Goal: Task Accomplishment & Management: Manage account settings

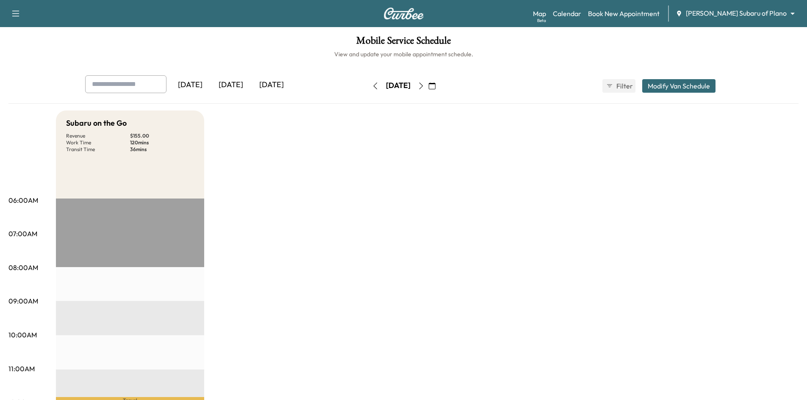
scroll to position [42, 0]
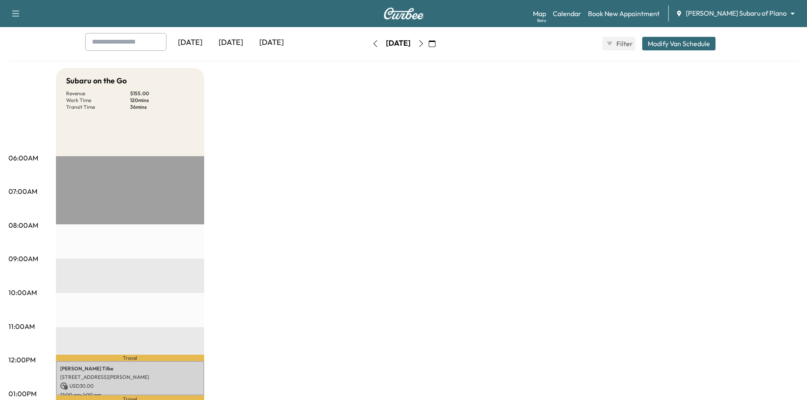
click at [280, 42] on div "[DATE]" at bounding box center [271, 42] width 41 height 19
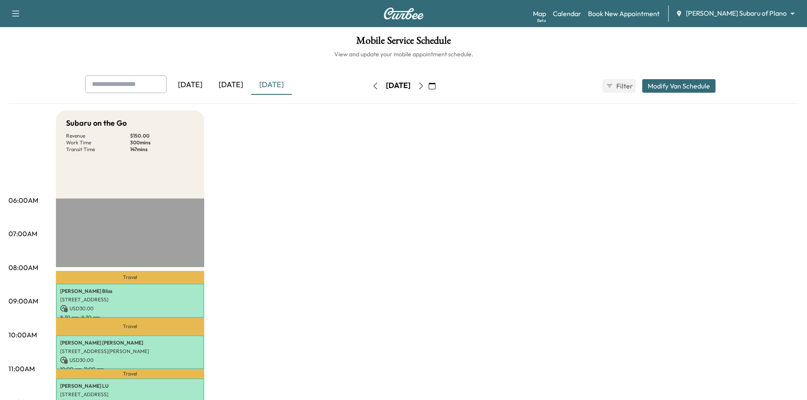
click at [424, 87] on icon "button" at bounding box center [421, 86] width 7 height 7
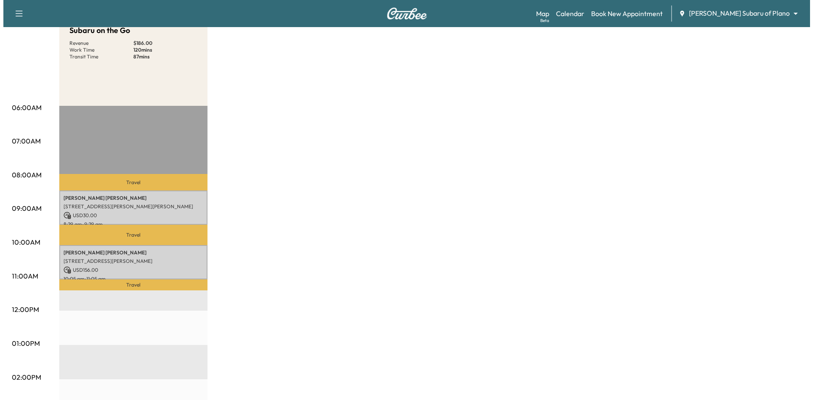
scroll to position [85, 0]
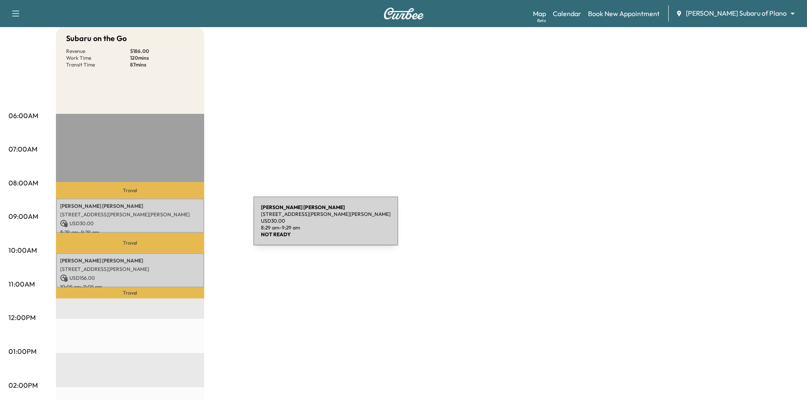
click at [190, 226] on p "USD 30.00" at bounding box center [130, 224] width 140 height 8
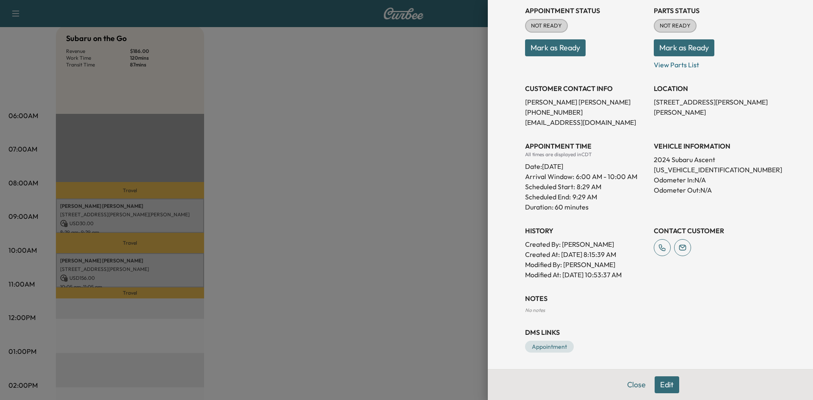
scroll to position [111, 0]
click at [187, 273] on div at bounding box center [406, 200] width 813 height 400
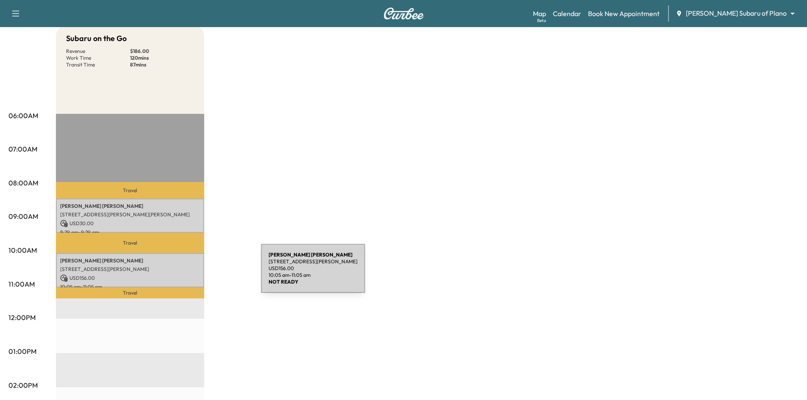
click at [197, 275] on p "USD 156.00" at bounding box center [130, 279] width 140 height 8
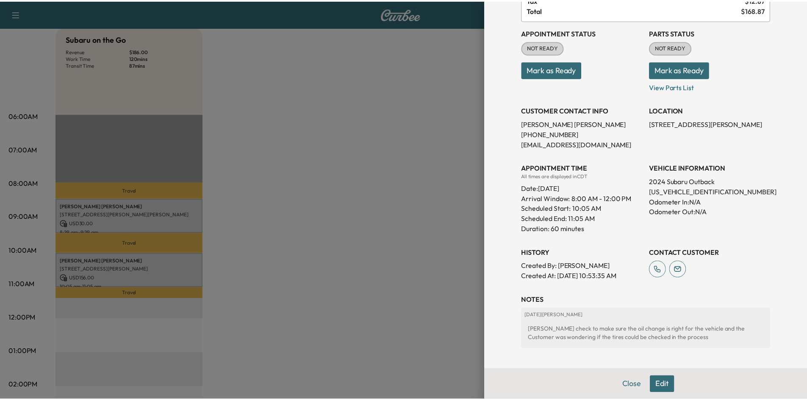
scroll to position [47, 0]
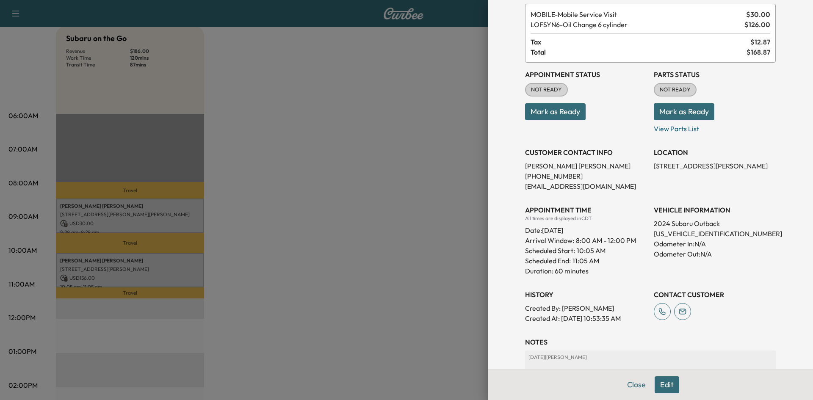
click at [705, 234] on p "[US_VEHICLE_IDENTIFICATION_NUMBER]" at bounding box center [715, 234] width 122 height 10
copy p "[US_VEHICLE_IDENTIFICATION_NUMBER]"
click at [344, 120] on div at bounding box center [406, 200] width 813 height 400
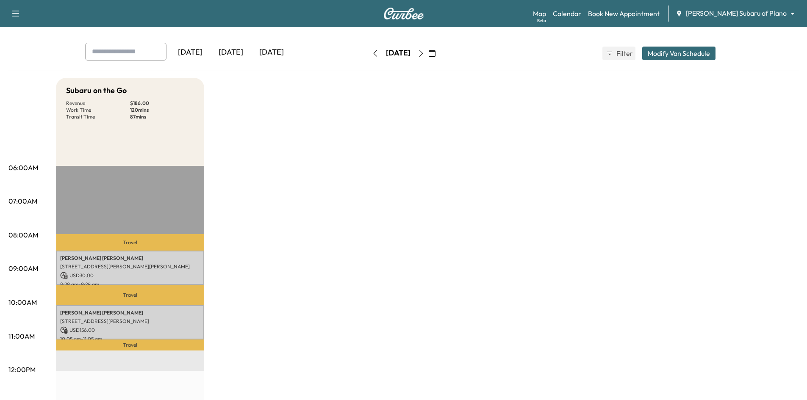
scroll to position [0, 0]
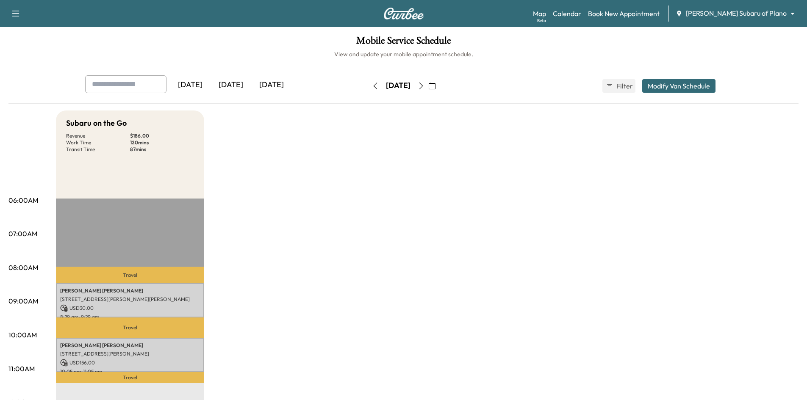
click at [262, 83] on div "[DATE]" at bounding box center [271, 84] width 41 height 19
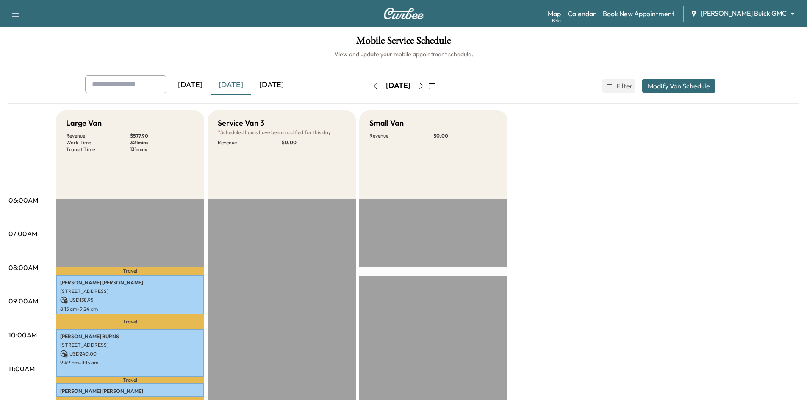
click at [286, 88] on div "[DATE]" at bounding box center [271, 84] width 41 height 19
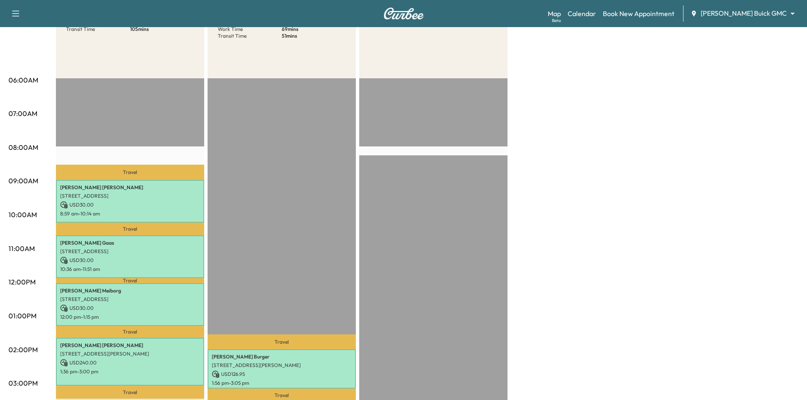
scroll to position [212, 0]
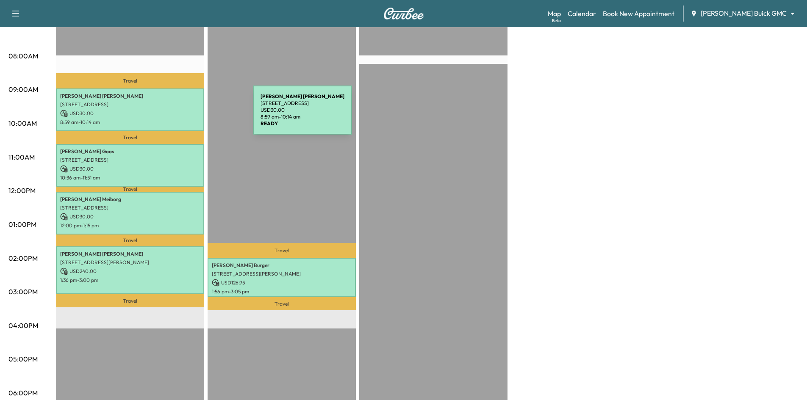
click at [189, 115] on p "USD 30.00" at bounding box center [130, 114] width 140 height 8
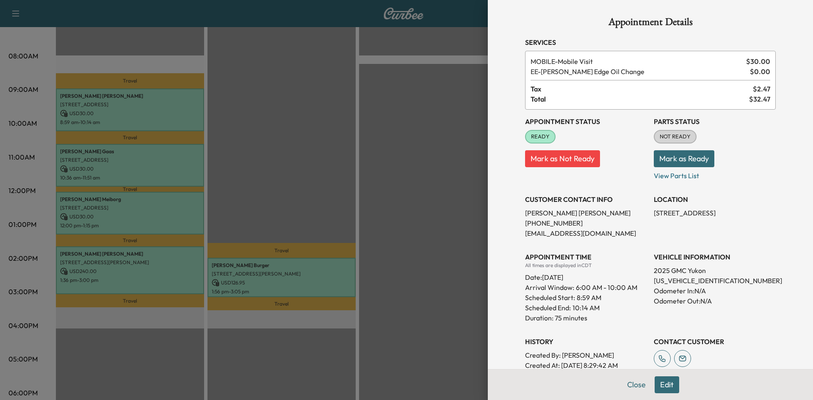
drag, startPoint x: 287, startPoint y: 178, endPoint x: 280, endPoint y: 156, distance: 23.6
click at [286, 178] on div at bounding box center [406, 200] width 813 height 400
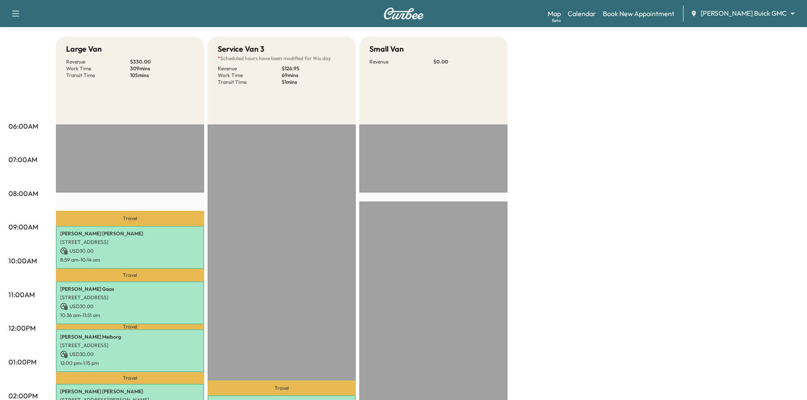
scroll to position [0, 0]
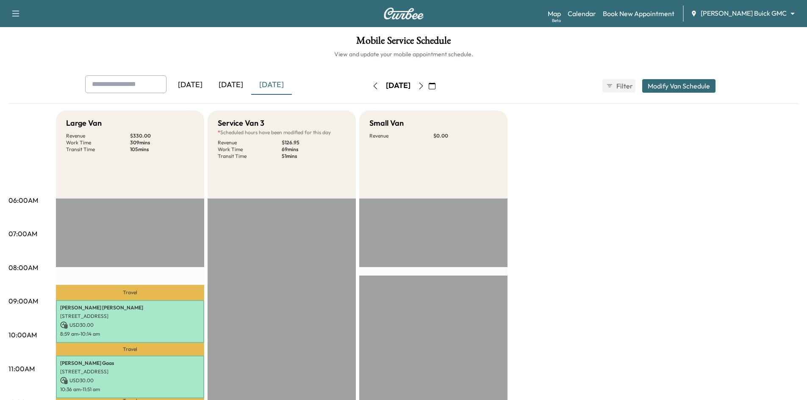
click at [234, 83] on div "[DATE]" at bounding box center [231, 84] width 41 height 19
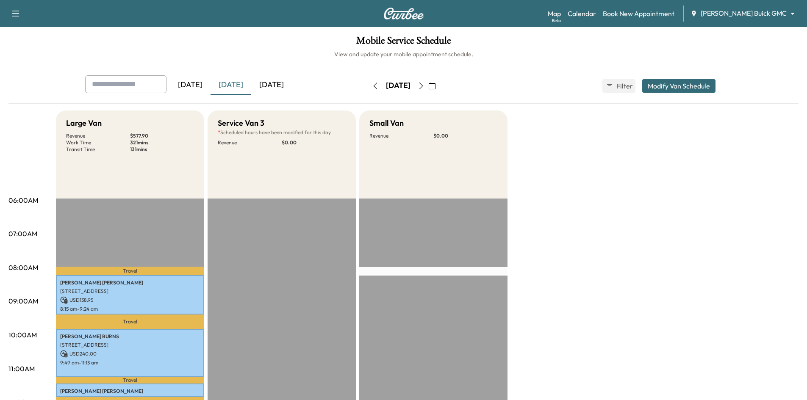
click at [277, 87] on div "[DATE]" at bounding box center [271, 84] width 41 height 19
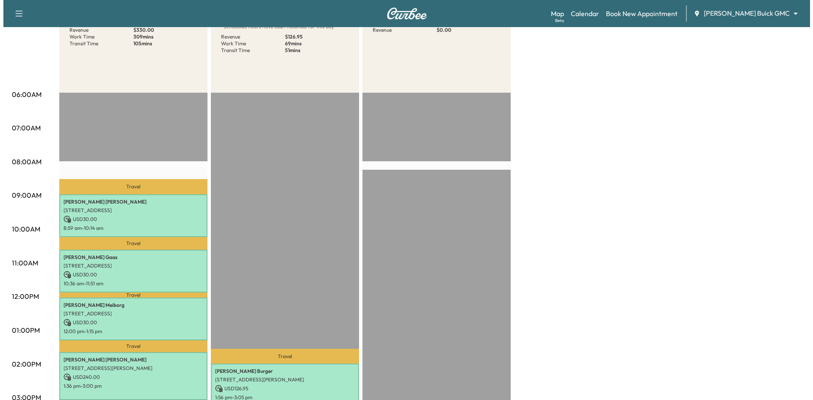
scroll to position [169, 0]
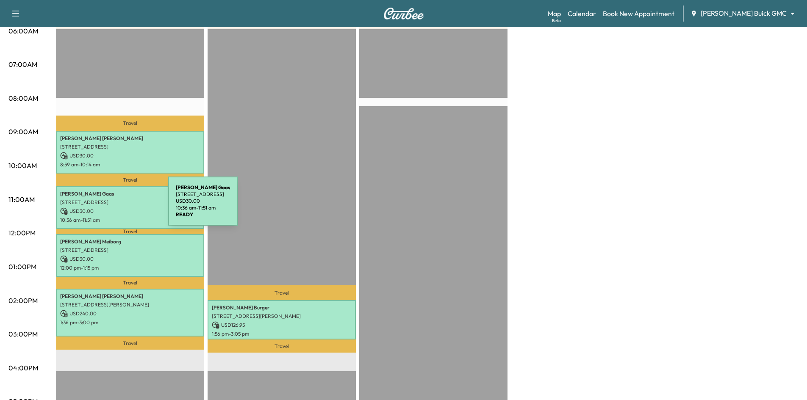
click at [103, 203] on p "9798 Buckhorn Dr, Frisco, TX 75034, USA" at bounding box center [130, 202] width 140 height 7
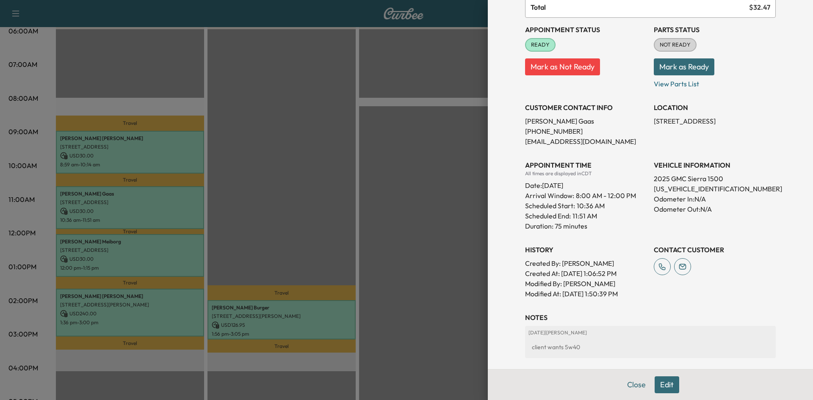
scroll to position [127, 0]
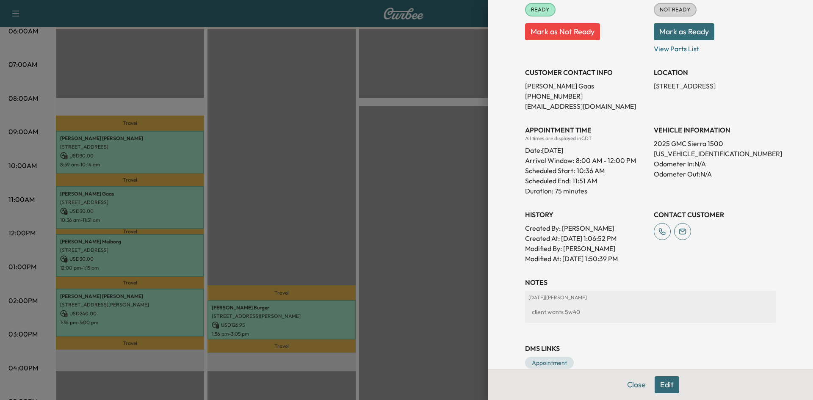
click at [693, 154] on p "1GTUUGEL1SZ186485" at bounding box center [715, 154] width 122 height 10
copy p "1GTUUGEL1SZ186485"
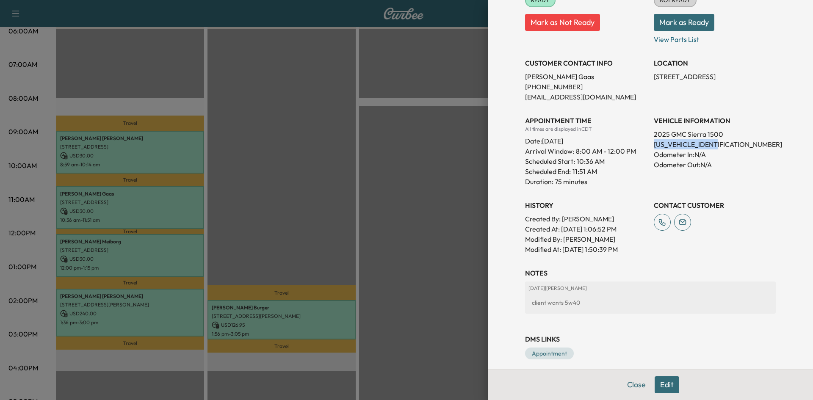
scroll to position [144, 0]
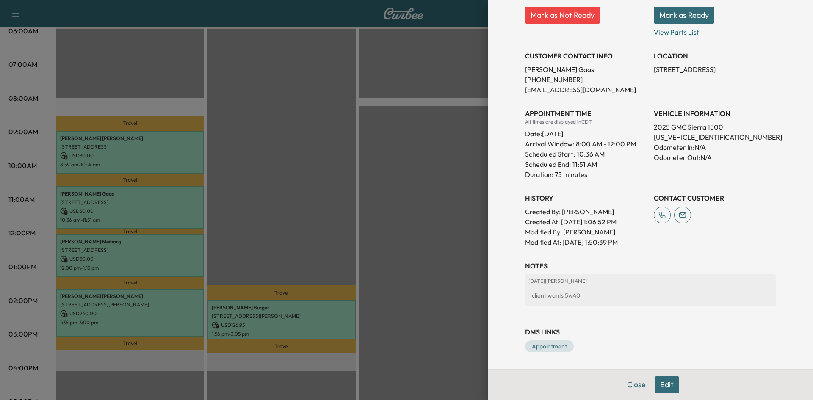
drag, startPoint x: 722, startPoint y: 200, endPoint x: 721, endPoint y: 190, distance: 9.5
click at [722, 199] on h3 "CONTACT CUSTOMER" at bounding box center [715, 198] width 122 height 10
click at [683, 137] on p "1GTUUGEL1SZ186485" at bounding box center [715, 137] width 122 height 10
copy p "1GTUUGEL1SZ186485"
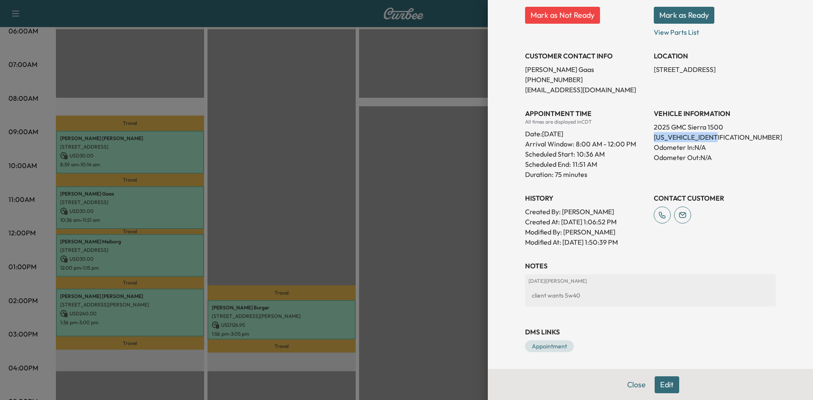
drag, startPoint x: 667, startPoint y: 386, endPoint x: 654, endPoint y: 373, distance: 18.0
click at [666, 386] on button "Edit" at bounding box center [667, 385] width 25 height 17
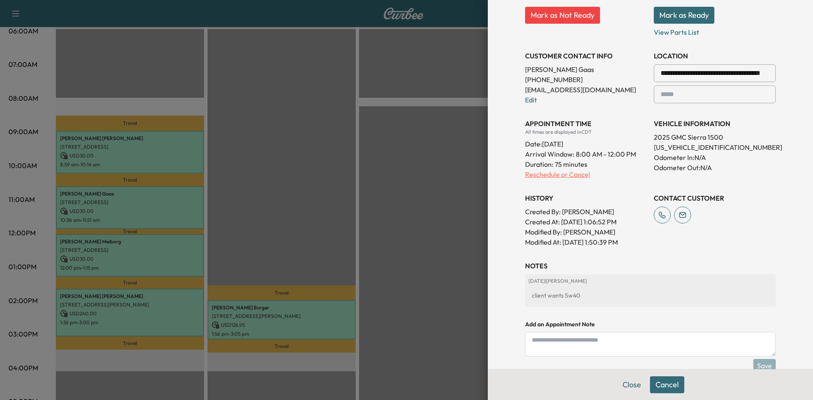
click at [552, 175] on p "Reschedule or Cancel" at bounding box center [586, 174] width 122 height 10
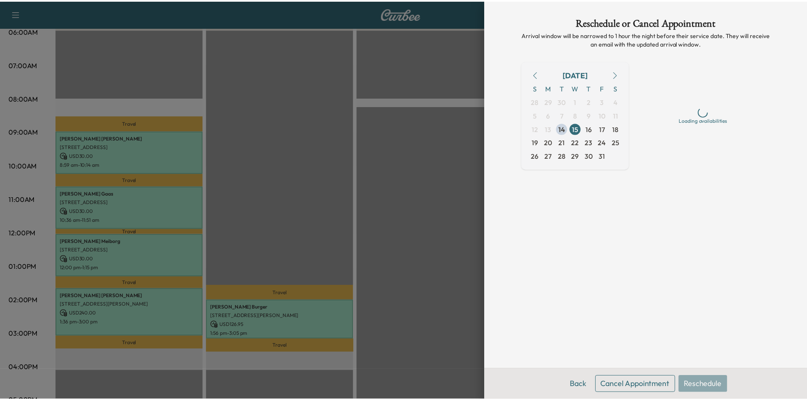
scroll to position [0, 0]
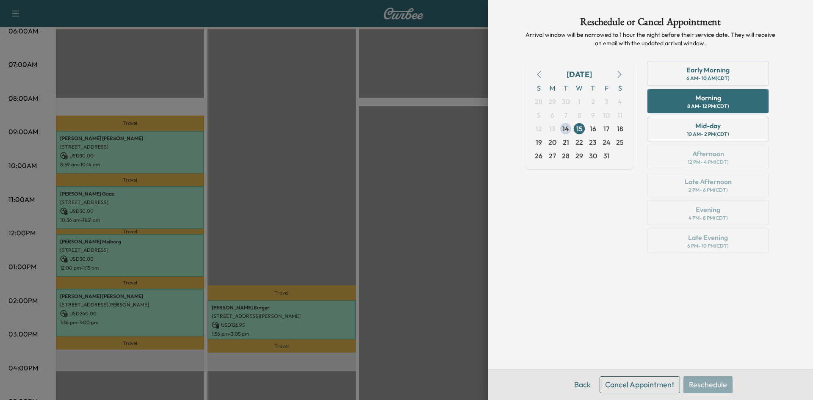
click at [622, 389] on button "Cancel Appointment" at bounding box center [640, 385] width 80 height 17
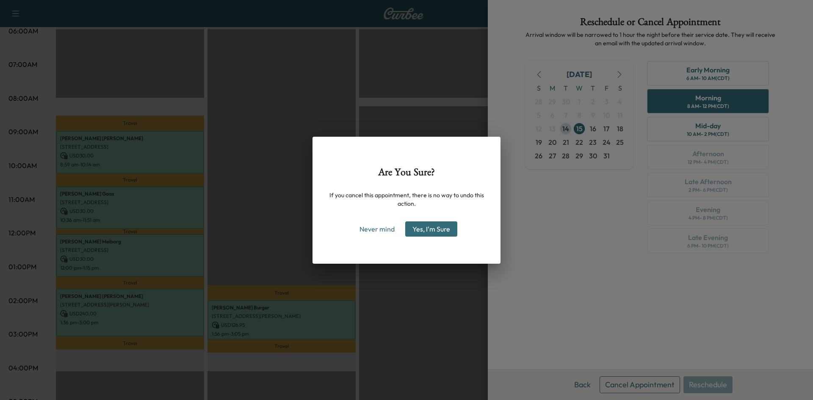
click at [297, 69] on div "Are You Sure? If you cancel this appointment, there is no way to undo this acti…" at bounding box center [406, 200] width 813 height 400
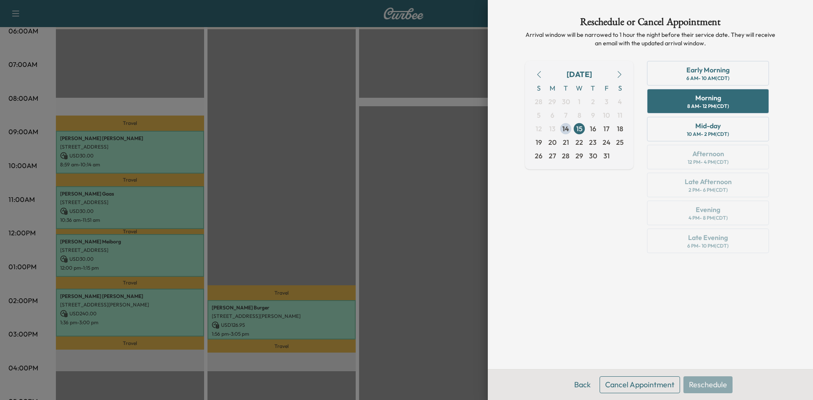
click at [610, 378] on button "Cancel Appointment" at bounding box center [640, 385] width 80 height 17
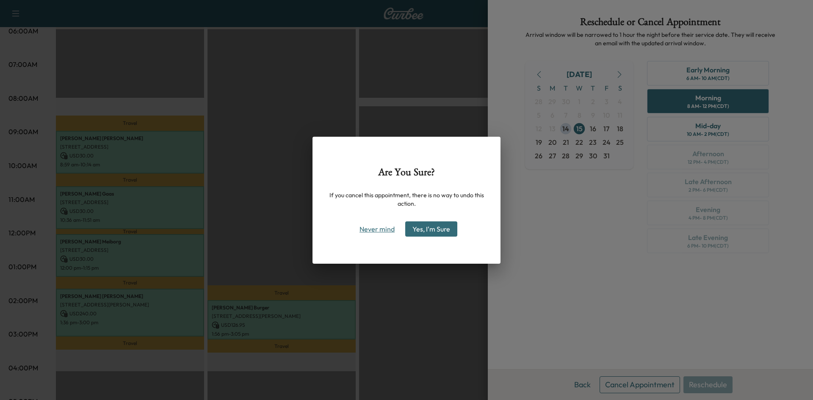
drag, startPoint x: 374, startPoint y: 230, endPoint x: 386, endPoint y: 234, distance: 13.0
click at [374, 229] on button "Never mind" at bounding box center [377, 229] width 43 height 14
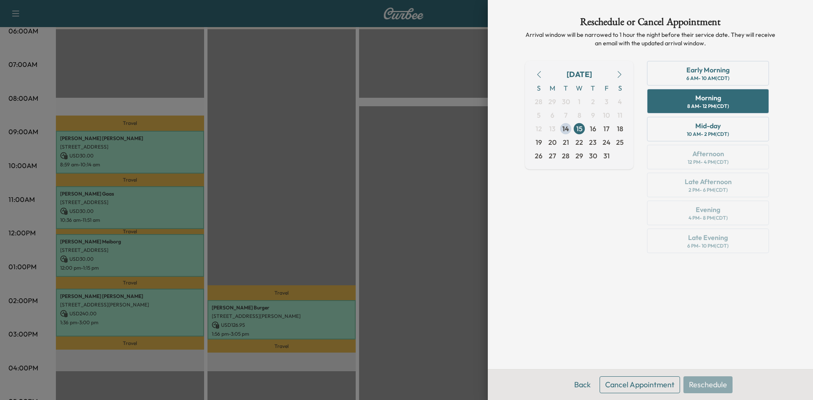
click at [577, 386] on button "Back" at bounding box center [583, 385] width 28 height 17
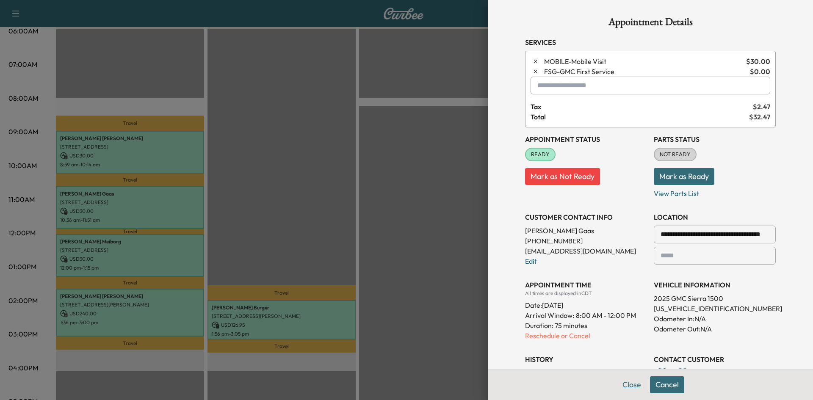
drag, startPoint x: 624, startPoint y: 381, endPoint x: 461, endPoint y: 260, distance: 203.2
click at [624, 380] on button "Close" at bounding box center [632, 385] width 30 height 17
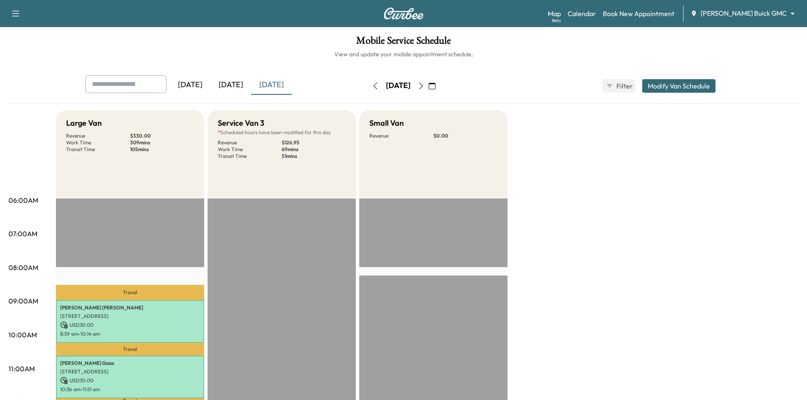
click at [424, 88] on icon "button" at bounding box center [421, 86] width 7 height 7
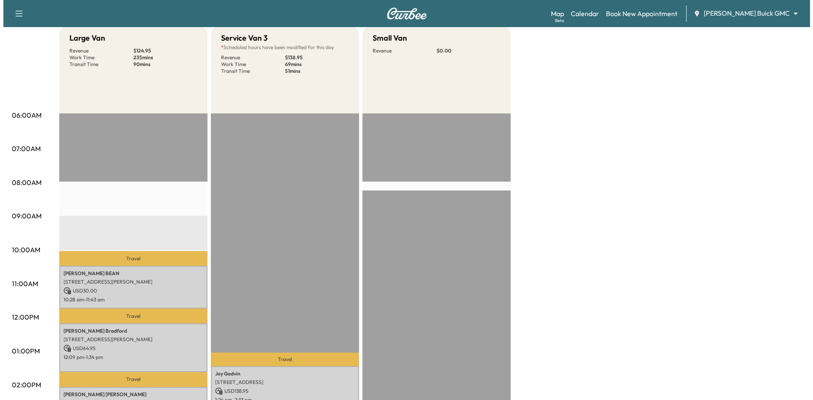
scroll to position [85, 0]
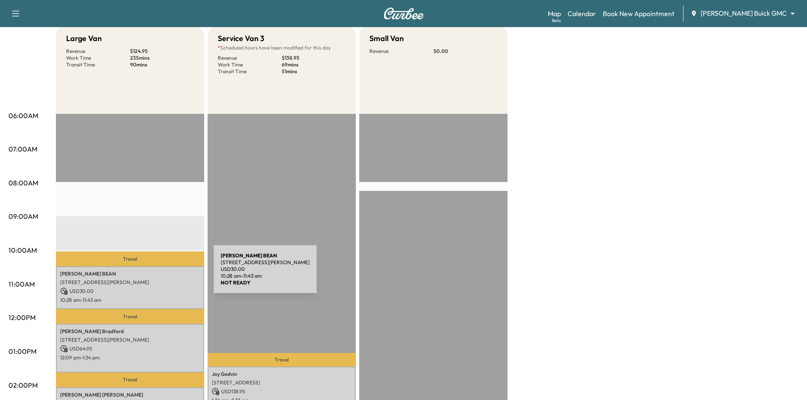
click at [150, 275] on p "David BEAN" at bounding box center [130, 274] width 140 height 7
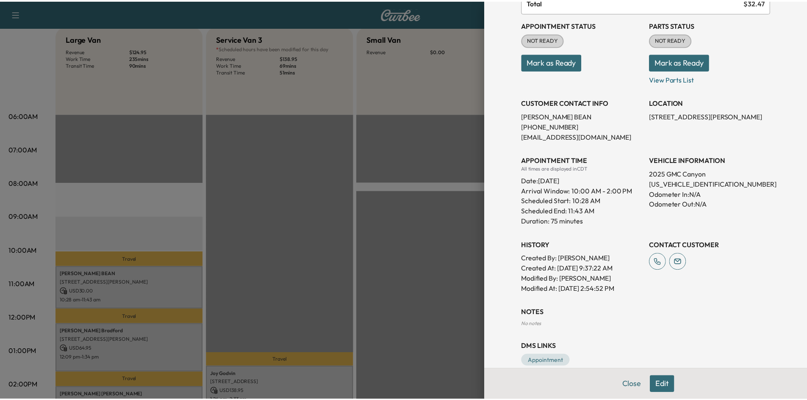
scroll to position [111, 0]
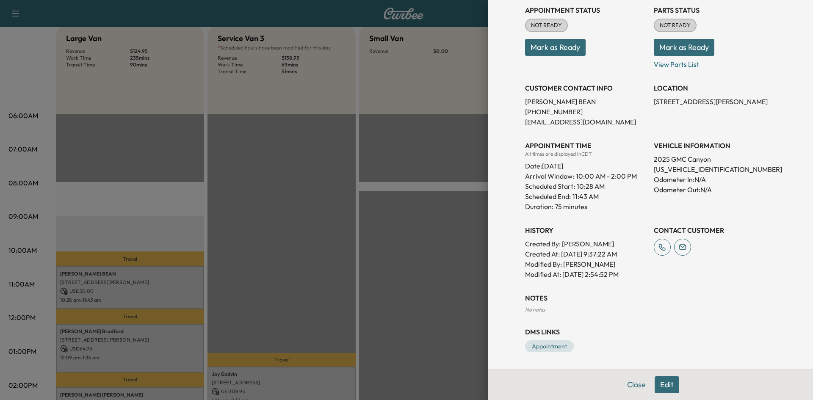
click at [708, 170] on p "1GTP2DEK3S1240991" at bounding box center [715, 169] width 122 height 10
copy p "1GTP2DEK3S1240991"
click at [291, 147] on div at bounding box center [406, 200] width 813 height 400
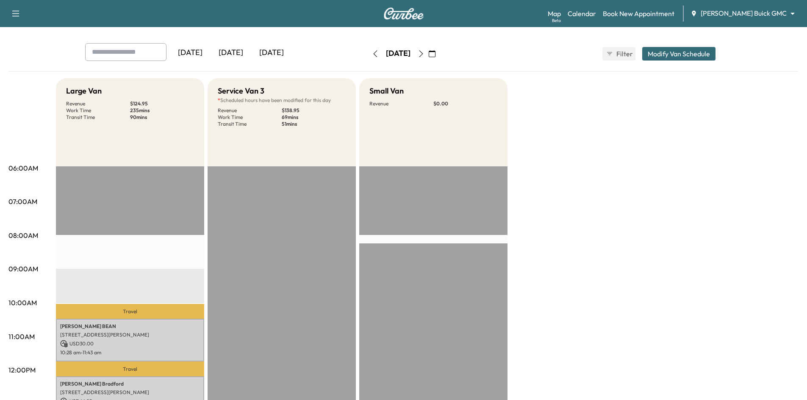
scroll to position [0, 0]
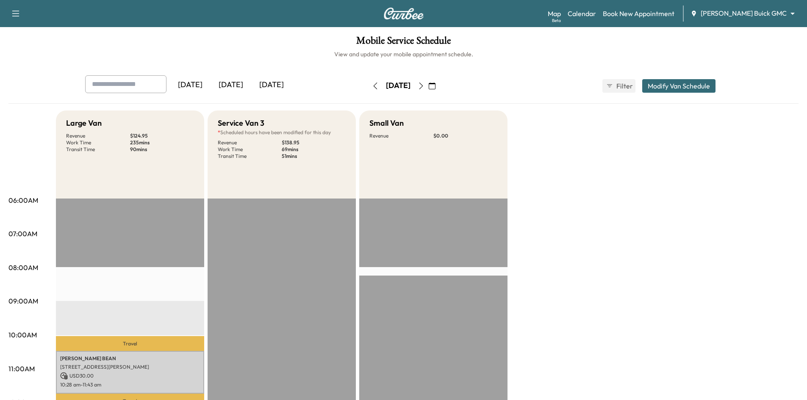
click at [278, 83] on div "[DATE]" at bounding box center [271, 84] width 41 height 19
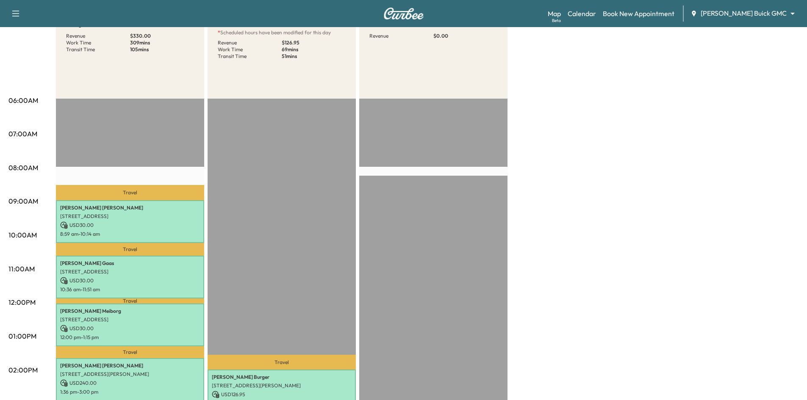
scroll to position [212, 0]
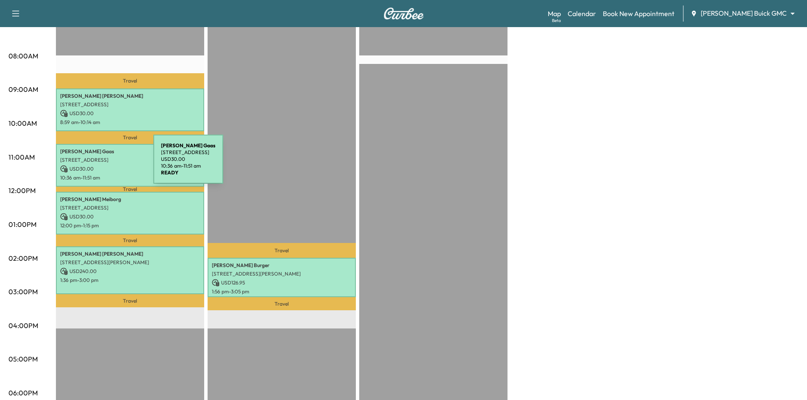
click at [91, 165] on p "USD 30.00" at bounding box center [130, 169] width 140 height 8
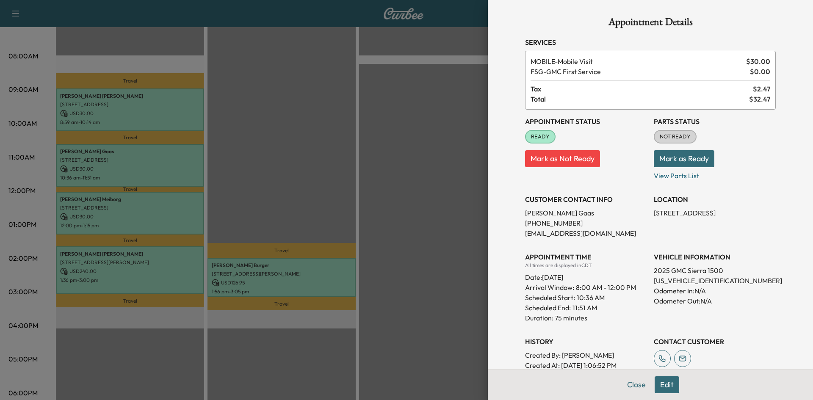
click at [655, 383] on button "Edit" at bounding box center [667, 385] width 25 height 17
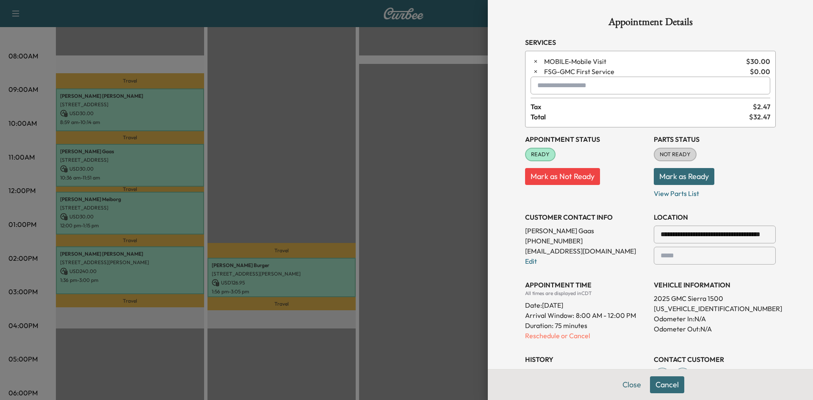
click at [550, 330] on p "Duration: 75 minutes" at bounding box center [586, 326] width 122 height 10
click at [549, 334] on p "Reschedule or Cancel" at bounding box center [586, 336] width 122 height 10
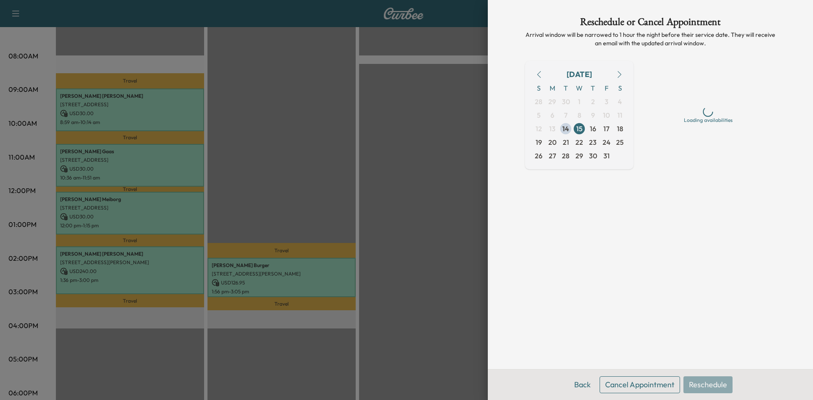
click at [647, 380] on button "Cancel Appointment" at bounding box center [640, 385] width 80 height 17
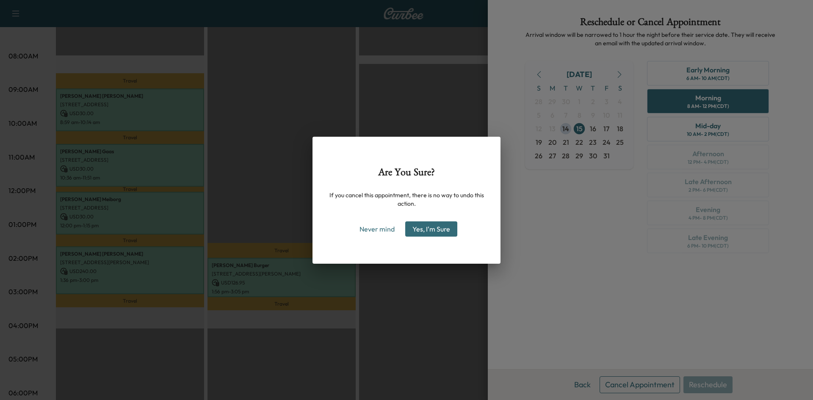
click at [415, 228] on button "Yes, I'm Sure" at bounding box center [431, 229] width 52 height 15
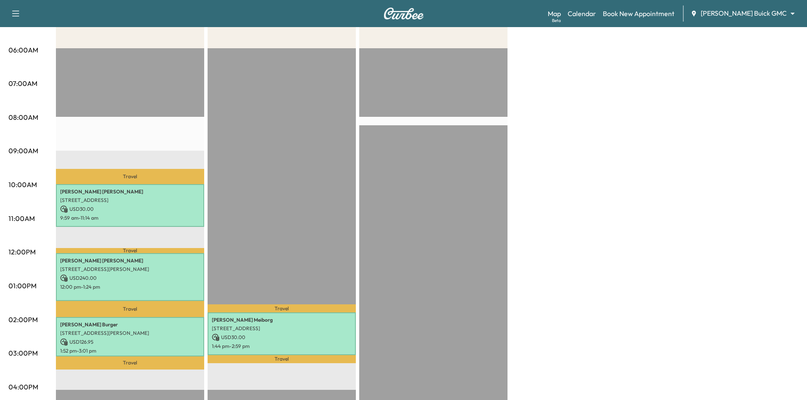
scroll to position [127, 0]
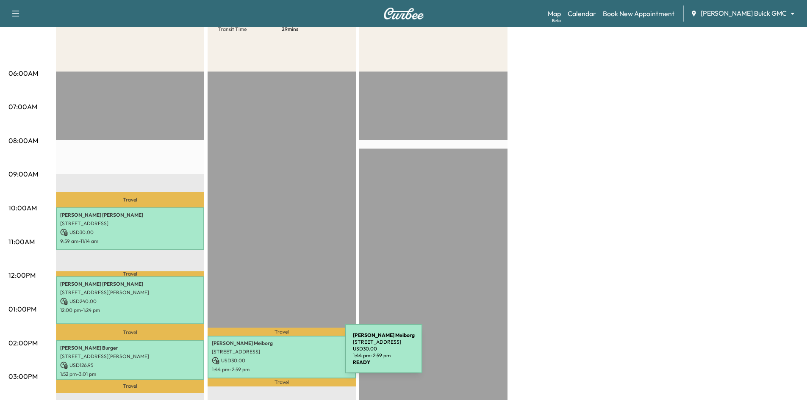
click at [282, 357] on p "USD 30.00" at bounding box center [282, 361] width 140 height 8
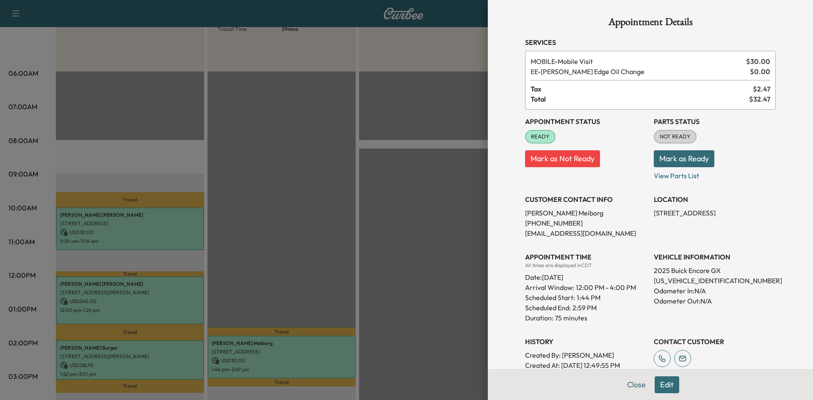
drag, startPoint x: 248, startPoint y: 284, endPoint x: 208, endPoint y: 284, distance: 39.8
click at [248, 284] on div at bounding box center [406, 200] width 813 height 400
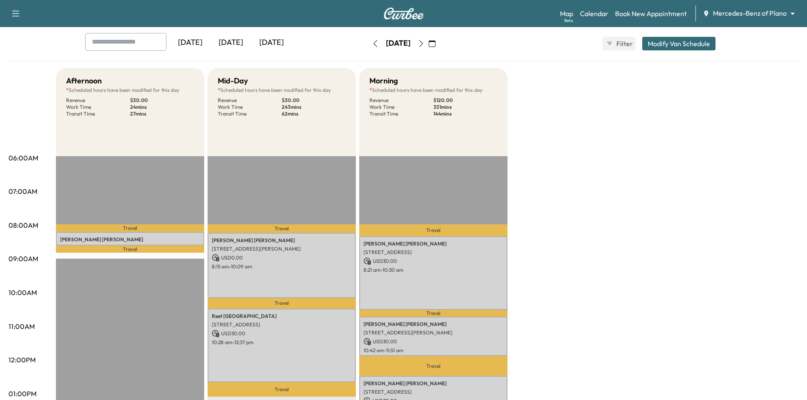
scroll to position [42, 0]
click at [285, 44] on div "[DATE]" at bounding box center [271, 42] width 41 height 19
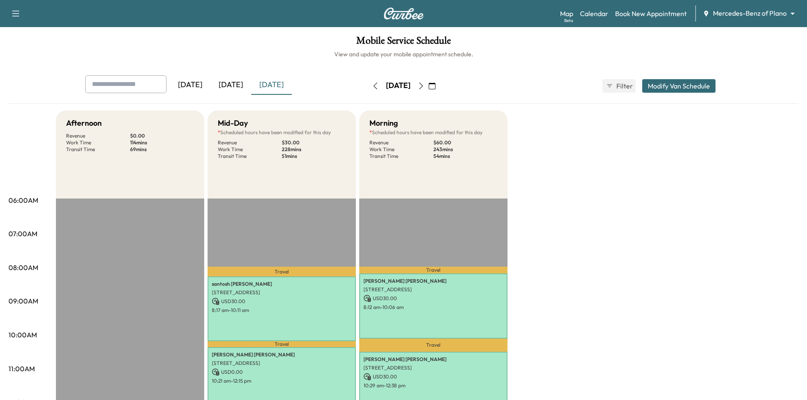
scroll to position [127, 0]
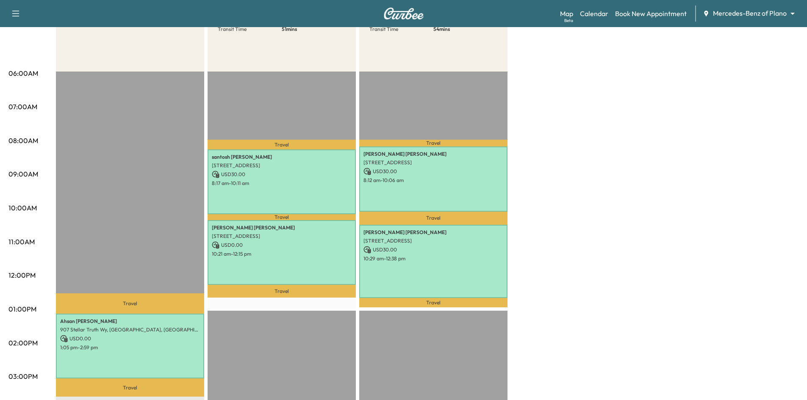
drag, startPoint x: 311, startPoint y: 97, endPoint x: 305, endPoint y: 87, distance: 11.4
click at [311, 96] on div "Travel santosh kandel 249 Main St, Frisco, TX 75036, USA USD 30.00 8:17 am - 10…" at bounding box center [282, 345] width 148 height 547
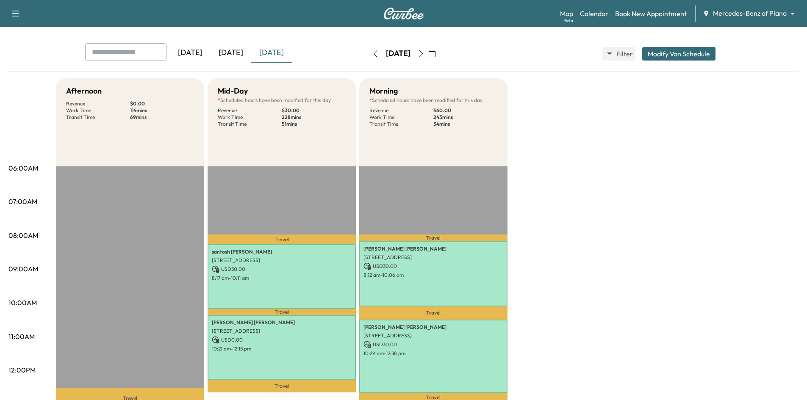
scroll to position [0, 0]
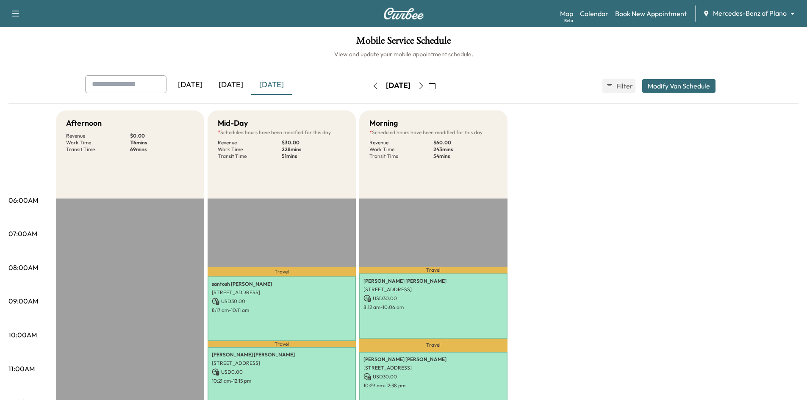
click at [237, 86] on div "[DATE]" at bounding box center [231, 84] width 41 height 19
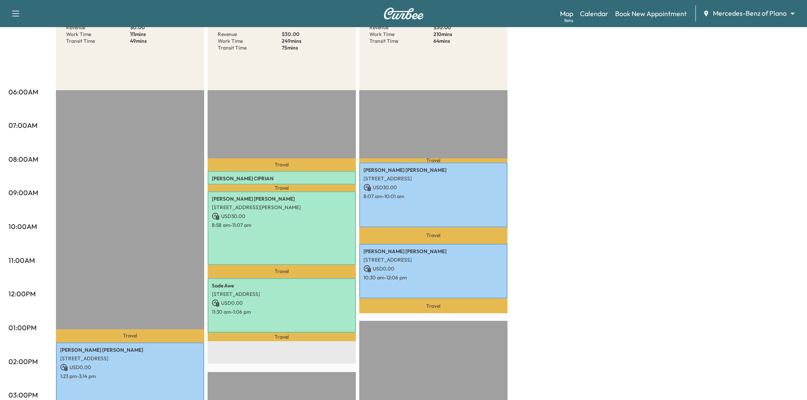
scroll to position [212, 0]
